Goal: Task Accomplishment & Management: Manage account settings

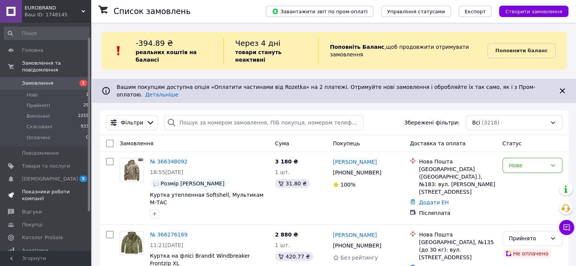
scroll to position [70, 0]
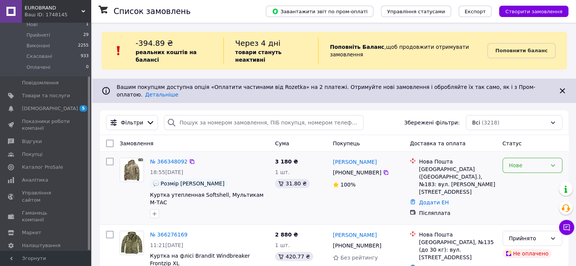
click at [554, 162] on icon at bounding box center [553, 165] width 6 height 6
click at [535, 171] on li "Прийнято" at bounding box center [531, 169] width 59 height 14
click at [211, 192] on span "Куртка утепленная Softshell, Мультикам М-ТАС" at bounding box center [207, 199] width 114 height 14
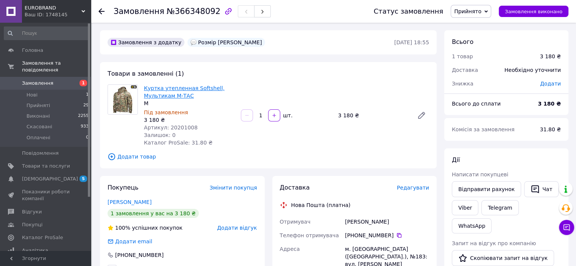
click at [153, 88] on link "Куртка утепленная Softshell, Мультикам М-ТАС" at bounding box center [184, 92] width 81 height 14
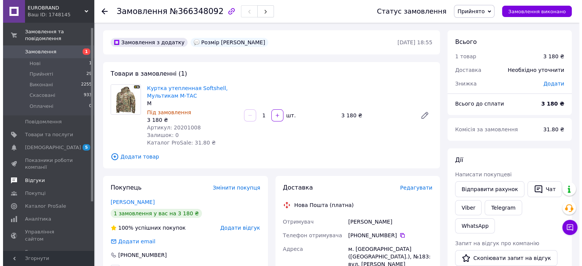
scroll to position [70, 0]
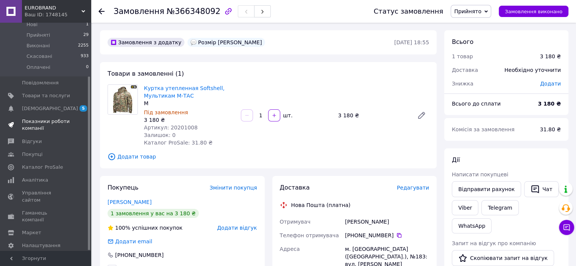
click at [41, 118] on span "Показники роботи компанії" at bounding box center [46, 125] width 48 height 14
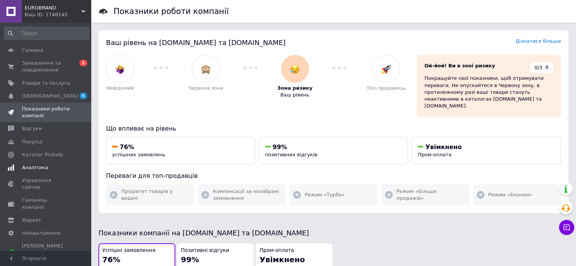
click at [41, 169] on span "Аналітика" at bounding box center [35, 167] width 26 height 7
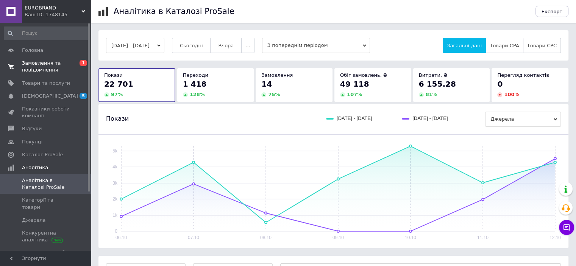
click at [46, 69] on span "Замовлення та повідомлення" at bounding box center [46, 67] width 48 height 14
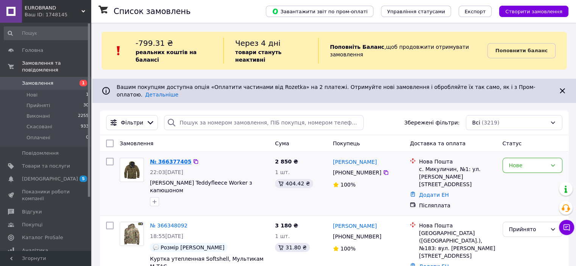
click at [164, 159] on link "№ 366377405" at bounding box center [170, 162] width 41 height 6
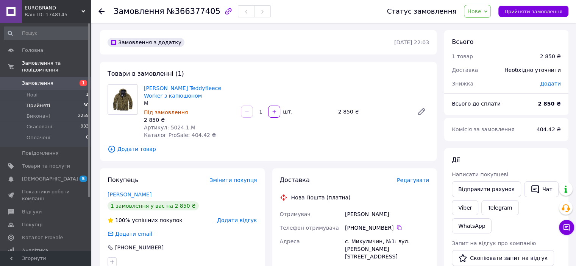
click at [44, 102] on span "Прийняті" at bounding box center [38, 105] width 23 height 7
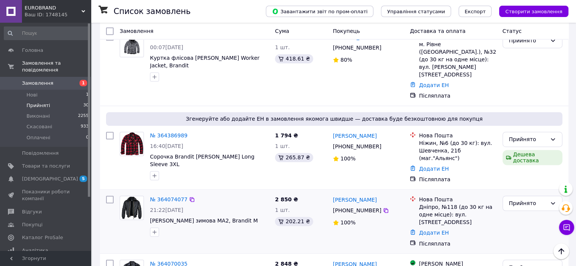
scroll to position [1215, 0]
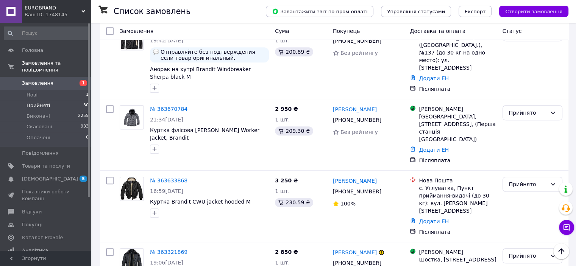
scroll to position [492, 0]
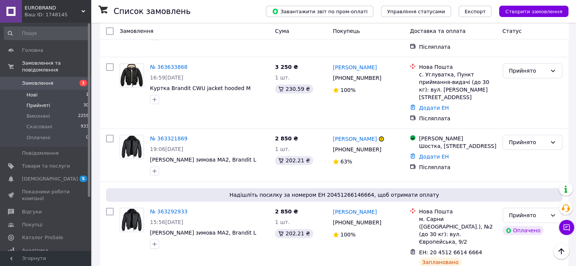
click at [45, 90] on li "Нові 1" at bounding box center [46, 95] width 93 height 11
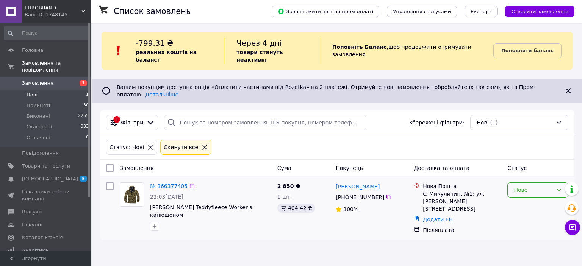
click at [558, 187] on icon at bounding box center [558, 190] width 6 height 6
click at [535, 193] on li "Прийнято" at bounding box center [537, 193] width 60 height 14
click at [38, 102] on span "Прийняті" at bounding box center [38, 105] width 23 height 7
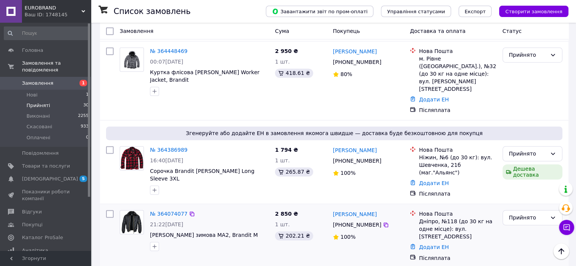
scroll to position [1215, 0]
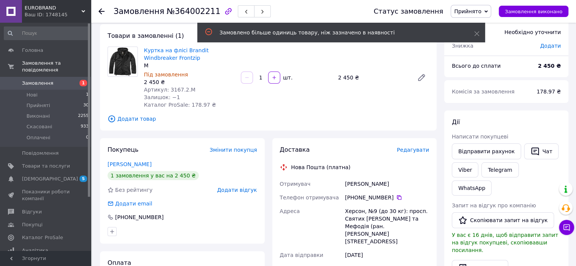
scroll to position [3, 0]
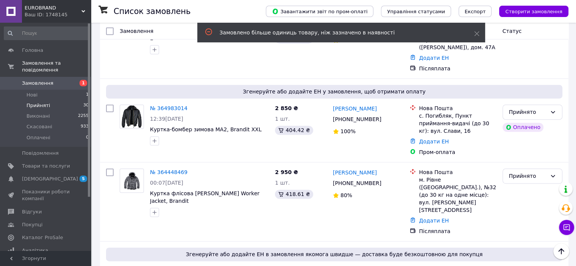
scroll to position [1215, 0]
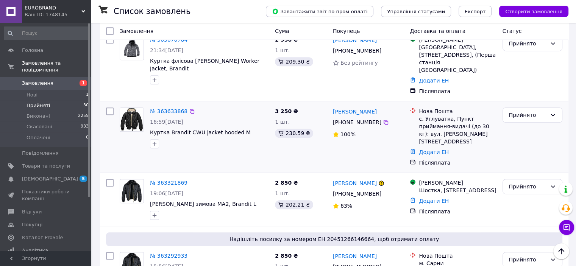
scroll to position [410, 0]
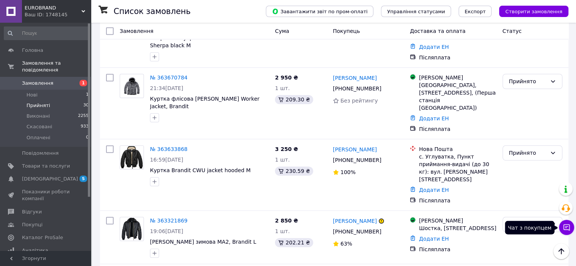
click at [560, 223] on button "Чат з покупцем" at bounding box center [566, 227] width 15 height 15
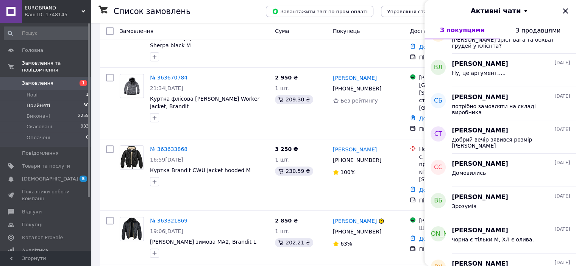
scroll to position [250, 0]
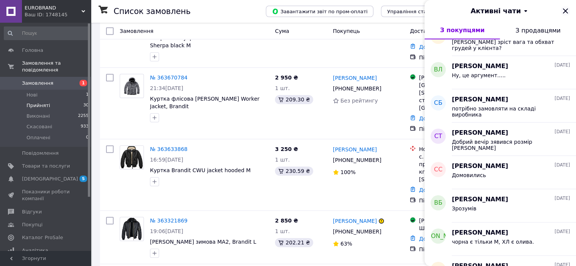
click at [568, 9] on icon "Закрити" at bounding box center [565, 10] width 5 height 5
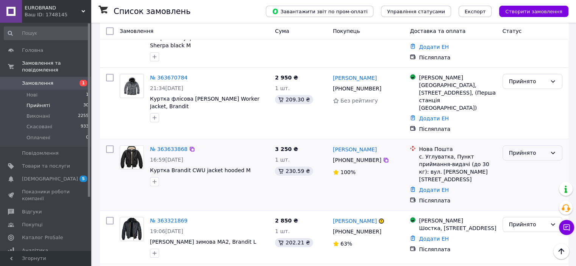
click at [552, 150] on icon at bounding box center [553, 153] width 6 height 6
click at [529, 122] on li "Скасовано" at bounding box center [531, 124] width 59 height 14
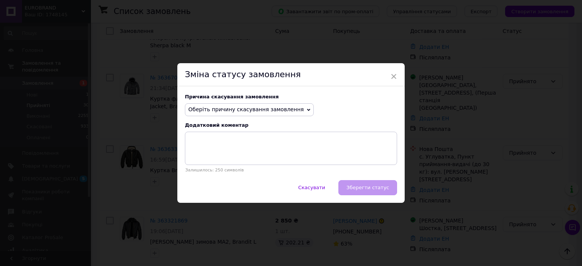
click at [307, 111] on icon at bounding box center [308, 109] width 3 height 3
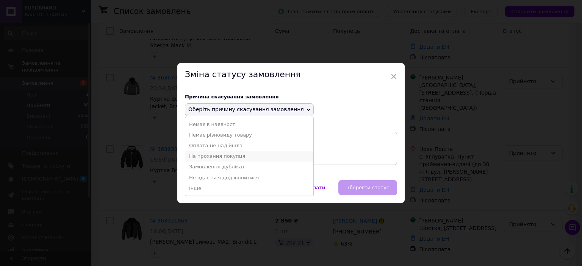
click at [226, 157] on li "На прохання покупця" at bounding box center [249, 156] width 128 height 11
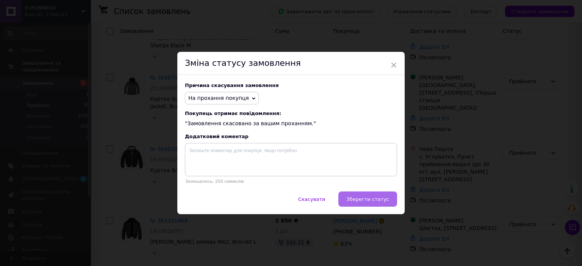
click at [359, 198] on span "Зберегти статус" at bounding box center [367, 199] width 43 height 6
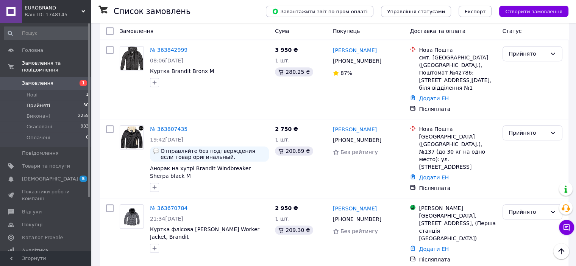
scroll to position [323, 0]
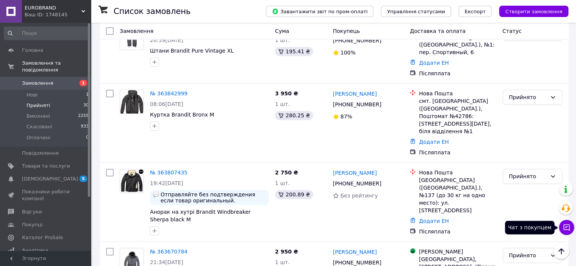
click at [565, 225] on icon at bounding box center [567, 228] width 8 height 8
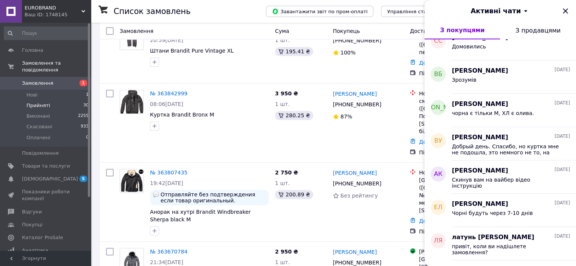
scroll to position [416, 0]
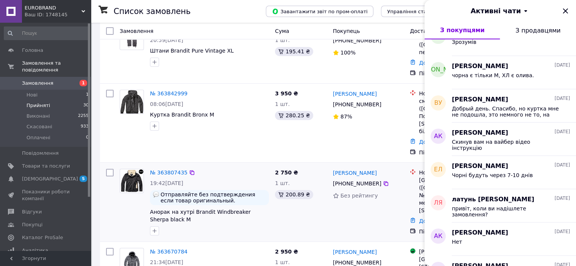
click at [339, 166] on div "[PERSON_NAME] [PHONE_NUMBER] Без рейтингу" at bounding box center [368, 202] width 77 height 73
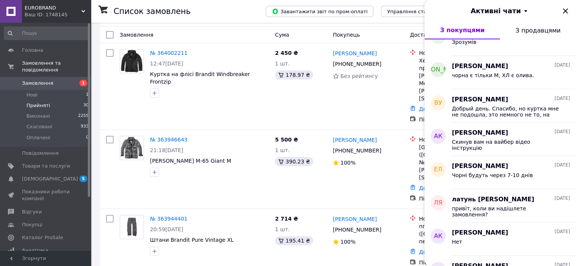
scroll to position [58, 0]
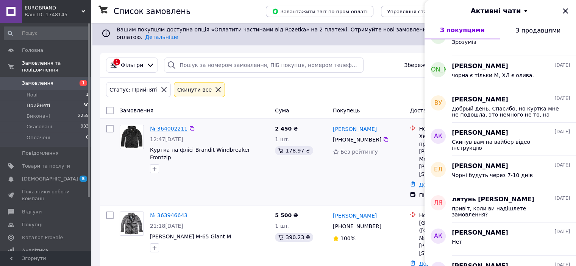
click at [166, 126] on link "№ 364002211" at bounding box center [168, 129] width 37 height 6
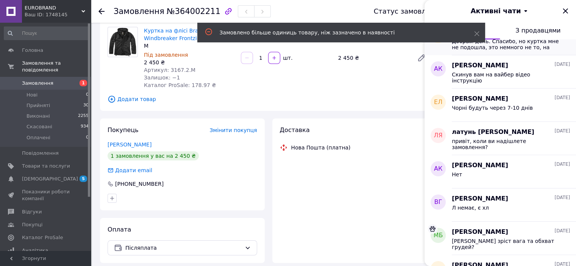
scroll to position [530, 0]
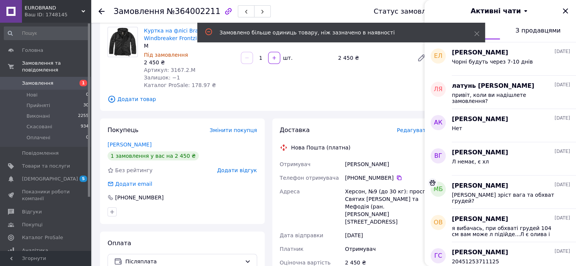
drag, startPoint x: 475, startPoint y: 33, endPoint x: 543, endPoint y: 21, distance: 68.8
click at [476, 33] on icon at bounding box center [476, 33] width 5 height 5
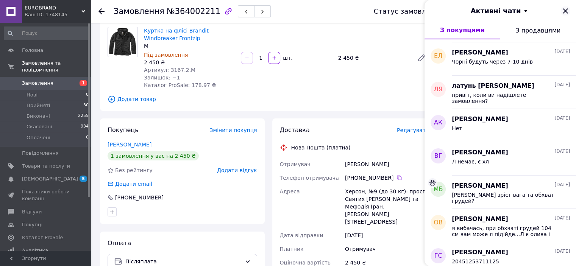
click at [565, 12] on icon "Закрити" at bounding box center [565, 10] width 9 height 9
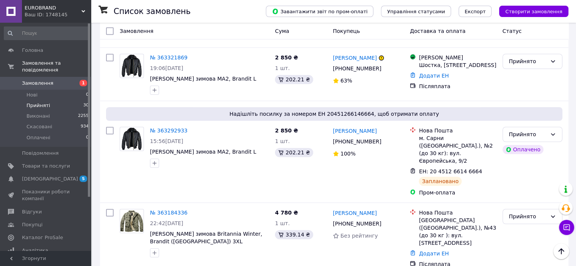
scroll to position [599, 0]
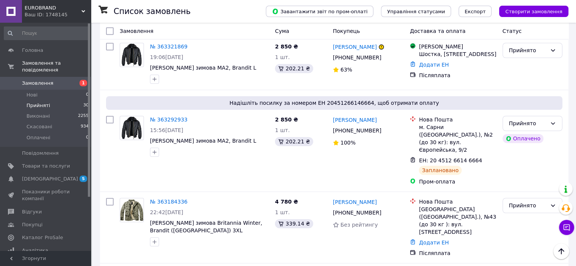
click at [48, 100] on li "Прийняті 30" at bounding box center [46, 105] width 93 height 11
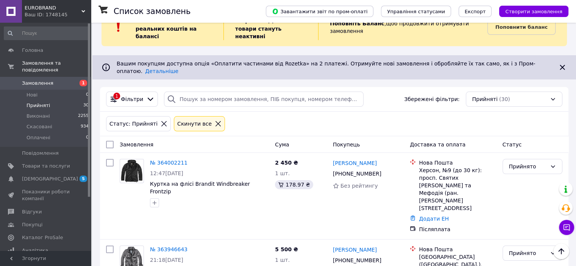
scroll to position [0, 0]
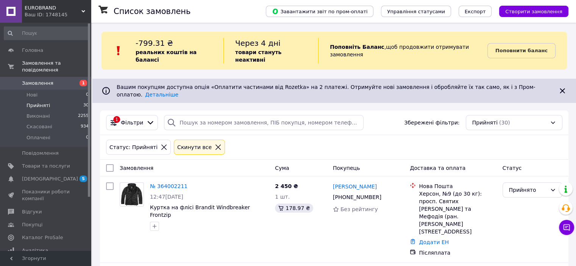
click at [44, 102] on span "Прийняті" at bounding box center [38, 105] width 23 height 7
click at [48, 100] on li "Прийняті 30" at bounding box center [46, 105] width 93 height 11
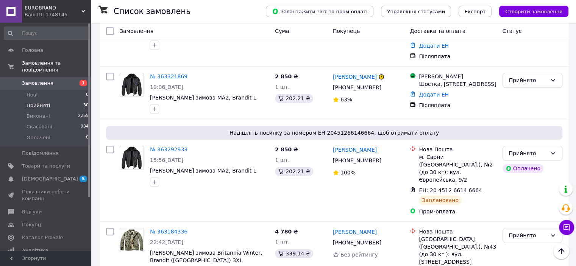
scroll to position [599, 0]
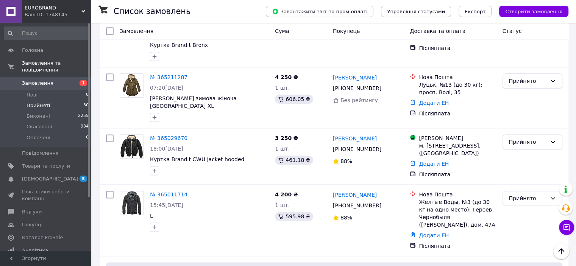
scroll to position [1060, 0]
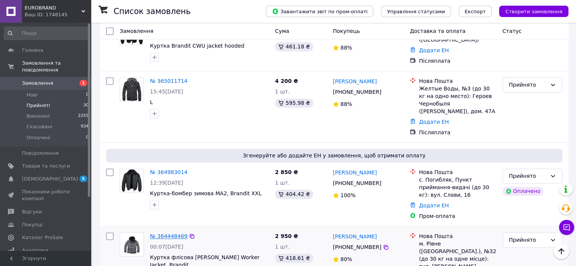
click at [176, 233] on link "№ 364448469" at bounding box center [168, 236] width 37 height 6
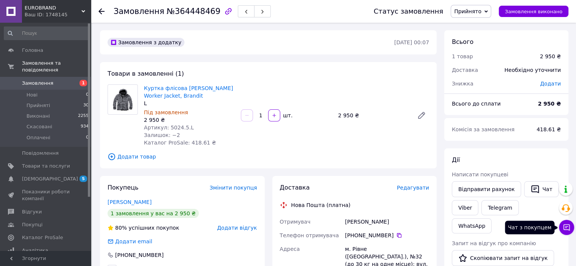
click at [561, 224] on button "Чат з покупцем" at bounding box center [566, 227] width 15 height 15
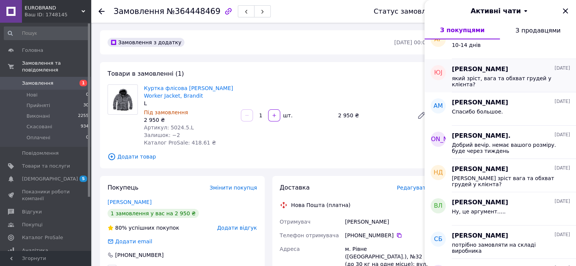
scroll to position [151, 0]
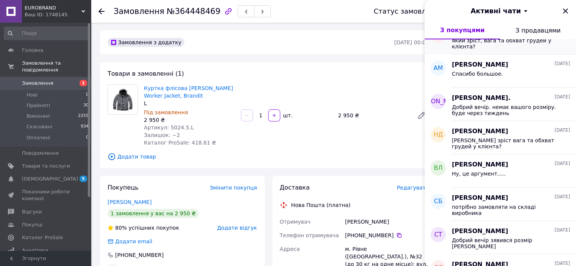
click at [503, 203] on div "потрібно замовляти на складі виробника" at bounding box center [511, 210] width 118 height 14
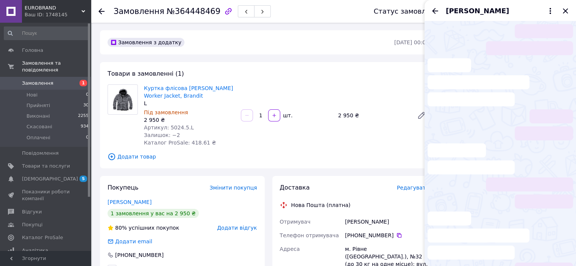
scroll to position [85, 0]
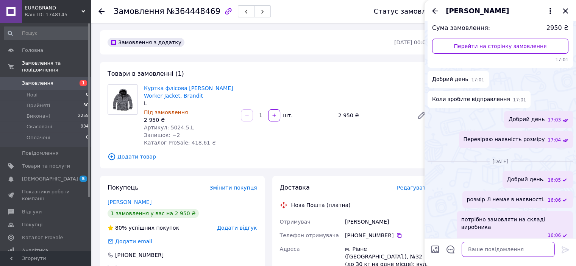
click at [493, 245] on textarea at bounding box center [508, 249] width 93 height 15
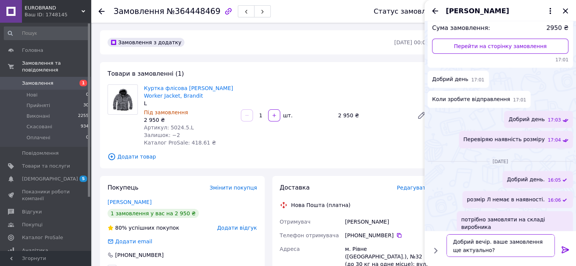
type textarea "Добрий вечір. ваше замовлення ще актуально?"
click at [564, 249] on icon at bounding box center [565, 249] width 9 height 9
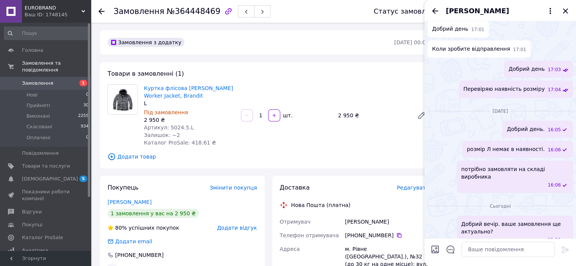
scroll to position [140, 0]
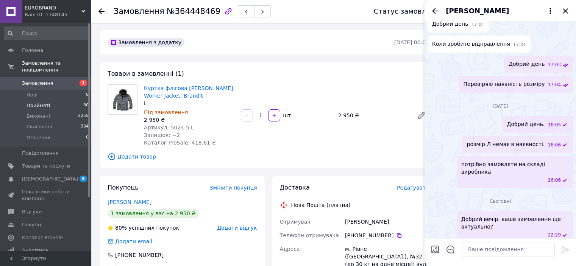
click at [46, 100] on li "Прийняті 30" at bounding box center [46, 105] width 93 height 11
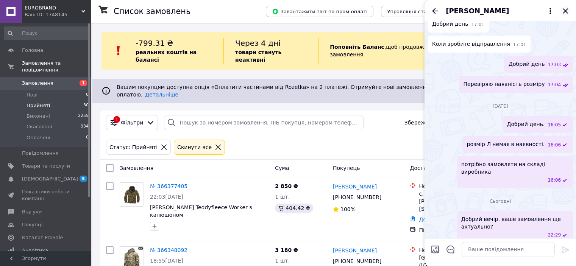
click at [566, 10] on icon "Закрити" at bounding box center [565, 10] width 5 height 5
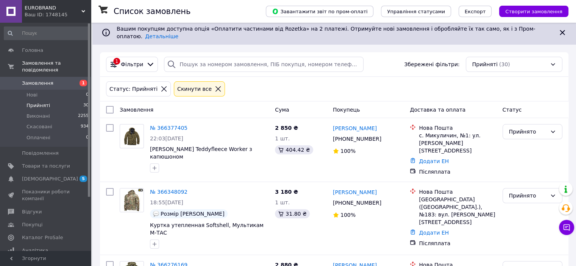
scroll to position [114, 0]
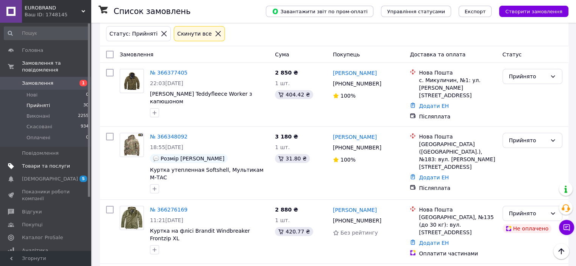
click at [48, 163] on span "Товари та послуги" at bounding box center [46, 166] width 48 height 7
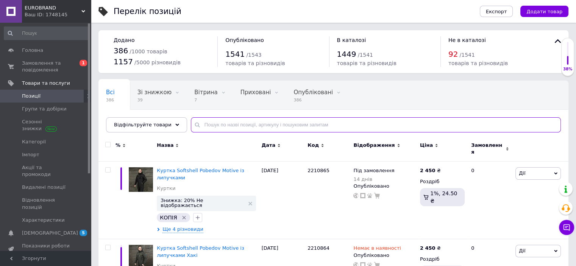
click at [218, 127] on input "text" at bounding box center [376, 124] width 370 height 15
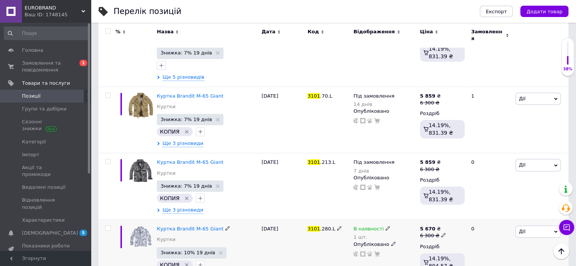
scroll to position [189, 0]
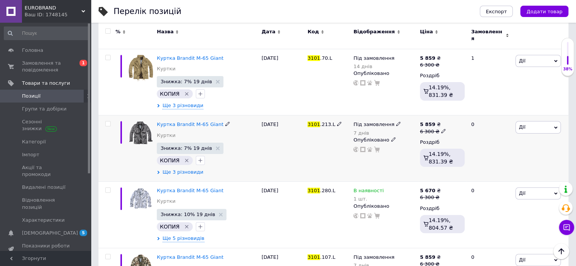
type input "3101"
click at [194, 169] on span "Ще 3 різновиди" at bounding box center [182, 172] width 41 height 7
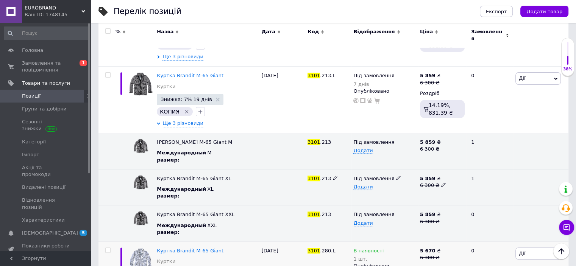
scroll to position [303, 0]
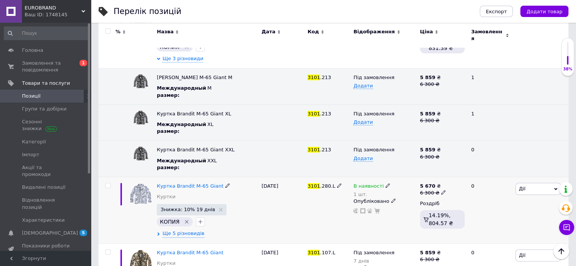
click at [379, 183] on span "В наявності" at bounding box center [368, 187] width 30 height 8
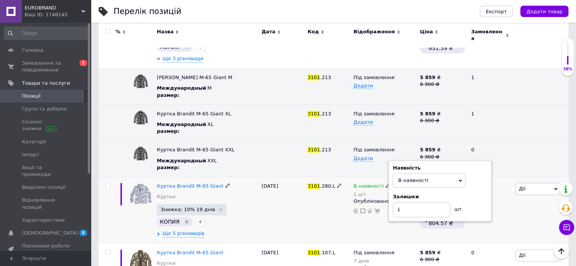
click at [385, 184] on use at bounding box center [387, 186] width 4 height 4
click at [385, 183] on icon at bounding box center [387, 185] width 5 height 5
click at [412, 178] on span "В наявності" at bounding box center [413, 181] width 30 height 6
click at [410, 212] on li "Готово до відправки" at bounding box center [429, 217] width 72 height 11
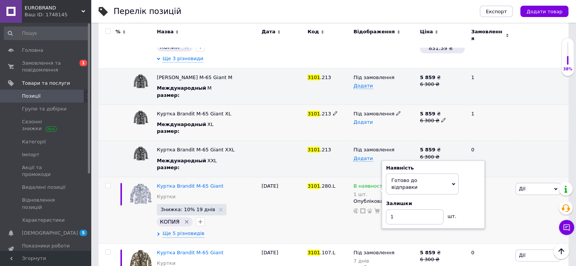
click at [367, 119] on span "Додати" at bounding box center [362, 122] width 19 height 6
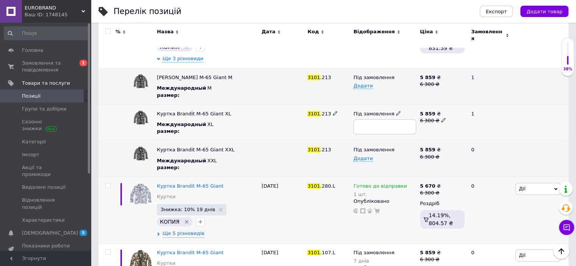
type input "1"
click at [370, 157] on div "Під замовлення Додати" at bounding box center [384, 159] width 66 height 36
click at [370, 156] on div "Додати" at bounding box center [384, 159] width 62 height 6
click at [368, 156] on span "Додати" at bounding box center [362, 159] width 19 height 6
type input "1"
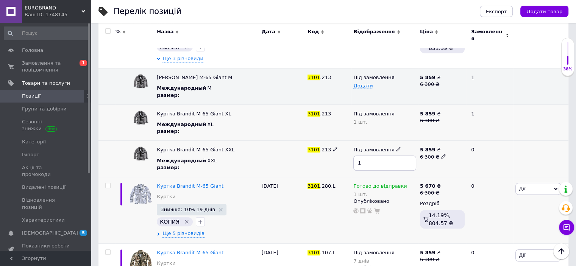
click at [344, 156] on div "3101 .213" at bounding box center [329, 159] width 46 height 36
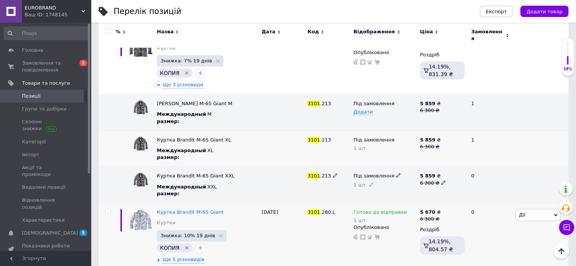
scroll to position [265, 0]
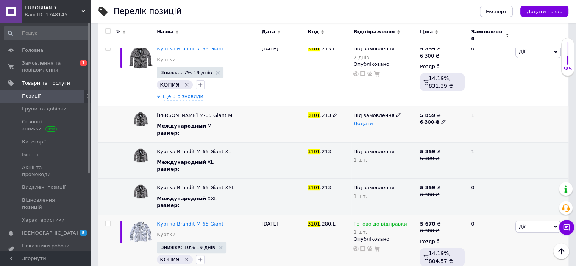
click at [363, 121] on span "Додати" at bounding box center [362, 124] width 19 height 6
type input "1"
click at [396, 112] on icon at bounding box center [398, 114] width 5 height 5
click at [394, 109] on span "Під замовлення" at bounding box center [383, 115] width 66 height 12
click at [396, 112] on icon at bounding box center [398, 114] width 5 height 5
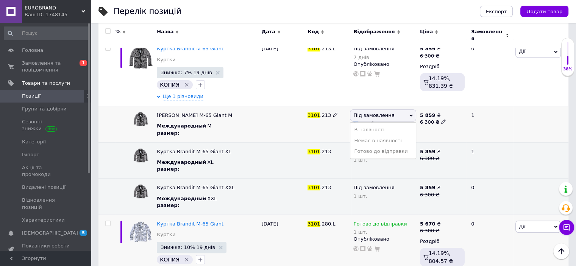
click at [394, 111] on span "Під замовлення" at bounding box center [383, 115] width 66 height 12
click at [396, 112] on icon at bounding box center [398, 114] width 5 height 5
click at [385, 146] on li "Готово до відправки" at bounding box center [382, 151] width 65 height 11
click at [396, 149] on icon at bounding box center [398, 151] width 5 height 5
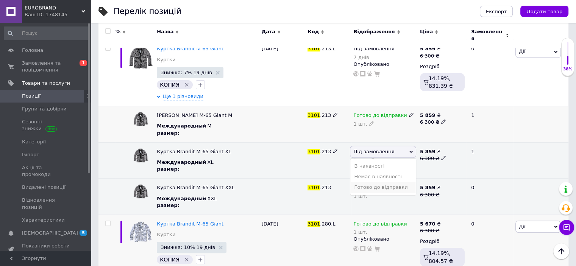
click at [381, 182] on li "Готово до відправки" at bounding box center [382, 187] width 65 height 11
click at [396, 185] on use at bounding box center [398, 187] width 4 height 4
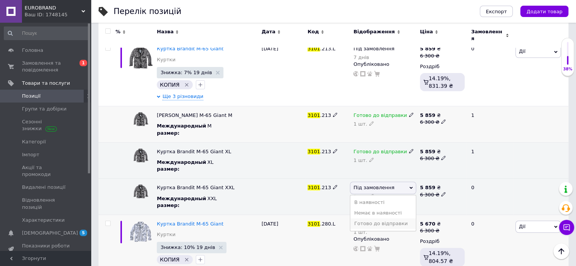
click at [383, 218] on li "Готово до відправки" at bounding box center [382, 223] width 65 height 11
